Goal: Use online tool/utility: Utilize a website feature to perform a specific function

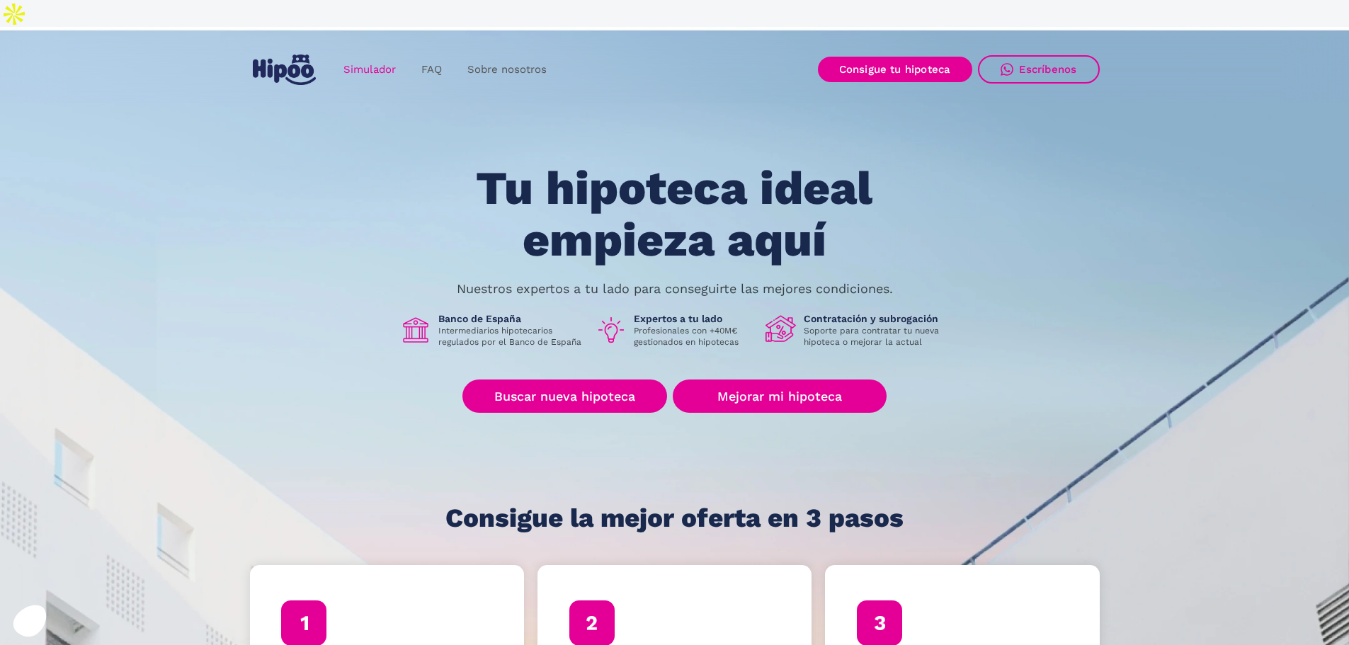
click at [385, 56] on link "Simulador" at bounding box center [370, 70] width 78 height 28
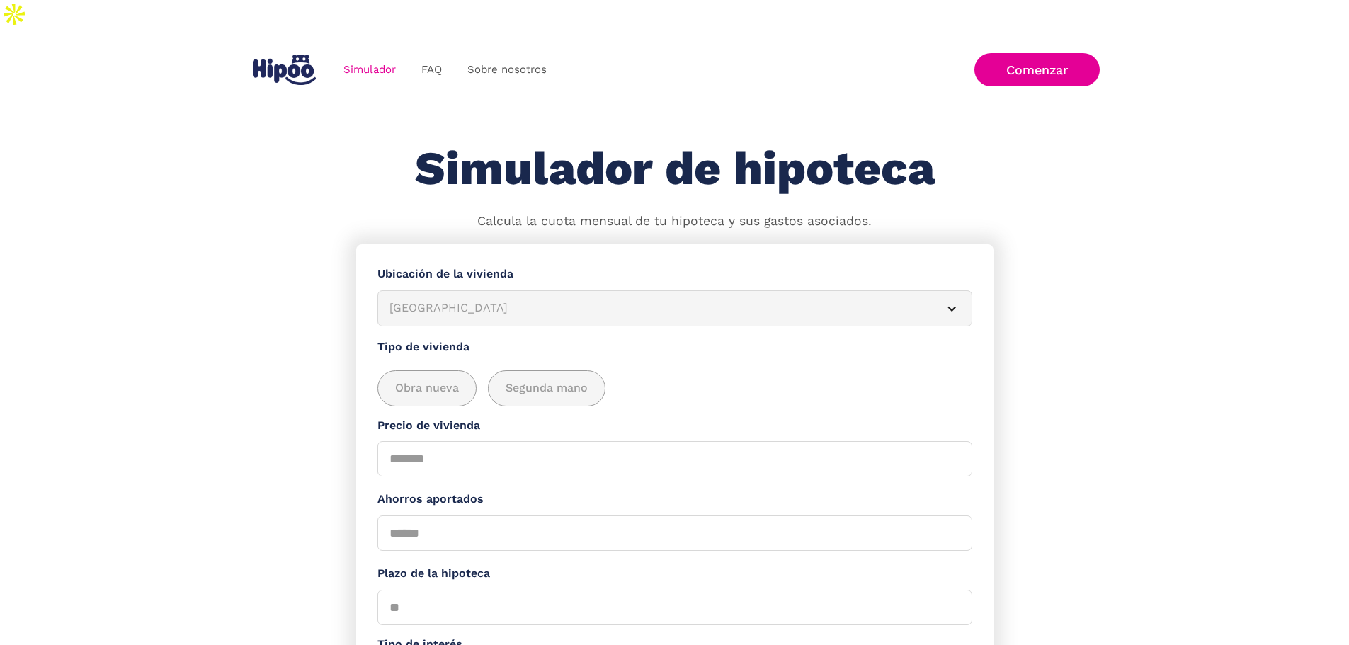
click at [278, 55] on img "home" at bounding box center [284, 70] width 63 height 30
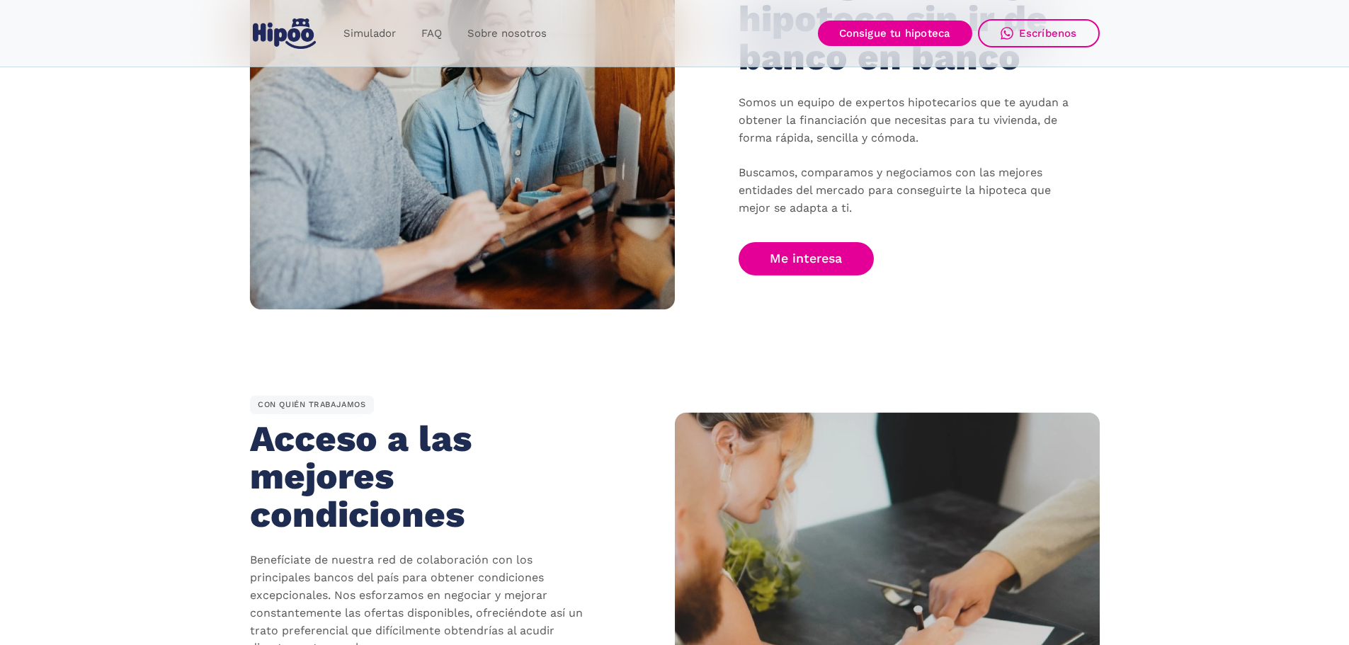
scroll to position [1204, 0]
